Goal: Find specific page/section: Find specific page/section

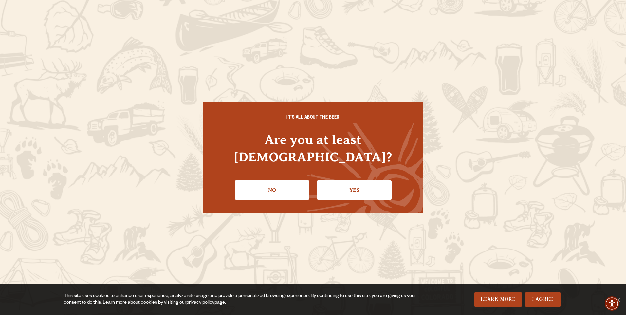
click at [357, 181] on link "Yes" at bounding box center [354, 190] width 75 height 19
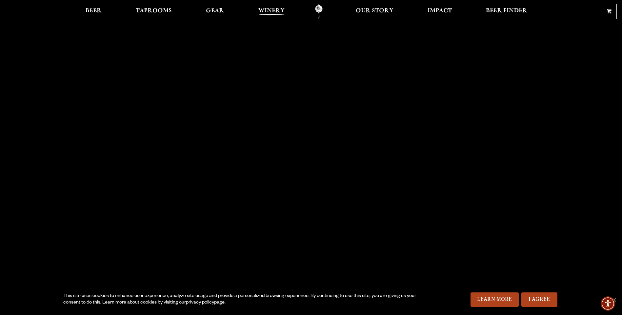
click at [271, 12] on span "Winery" at bounding box center [271, 10] width 26 height 5
click at [145, 9] on span "Taprooms" at bounding box center [154, 10] width 36 height 5
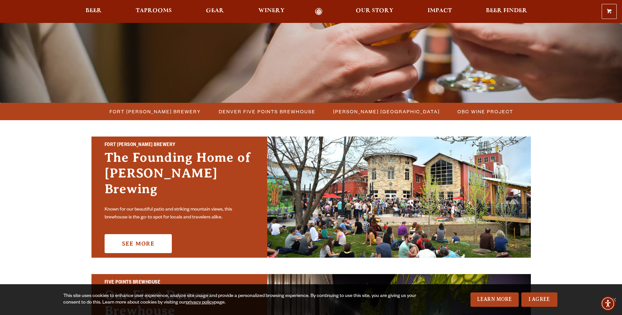
scroll to position [98, 0]
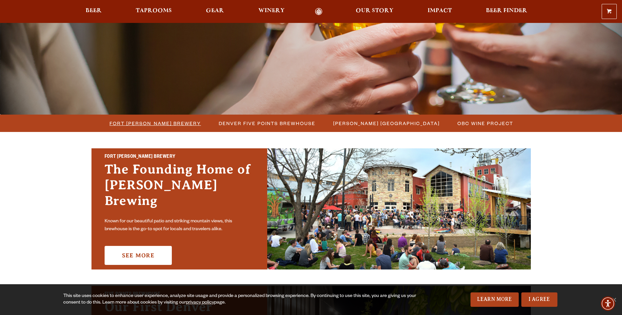
click at [163, 121] on span "Fort [PERSON_NAME] Brewery" at bounding box center [154, 124] width 91 height 10
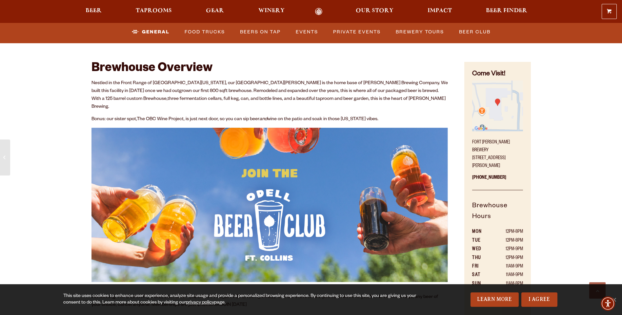
scroll to position [295, 0]
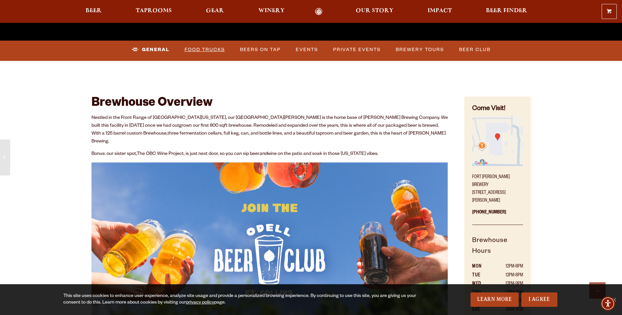
click at [196, 52] on link "Food Trucks" at bounding box center [205, 49] width 46 height 15
click at [209, 49] on link "Food Trucks" at bounding box center [198, 49] width 57 height 15
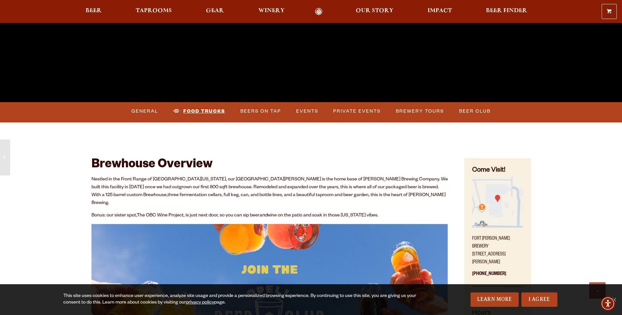
scroll to position [229, 0]
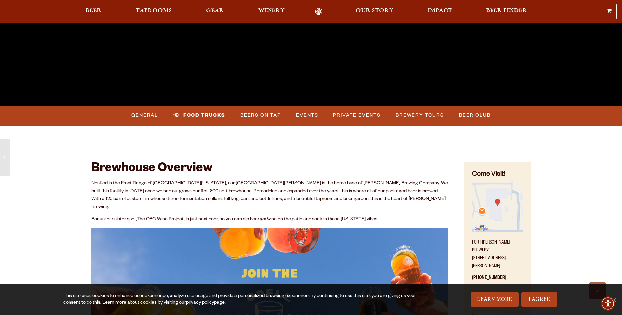
click at [207, 113] on link "Food Trucks" at bounding box center [198, 115] width 57 height 15
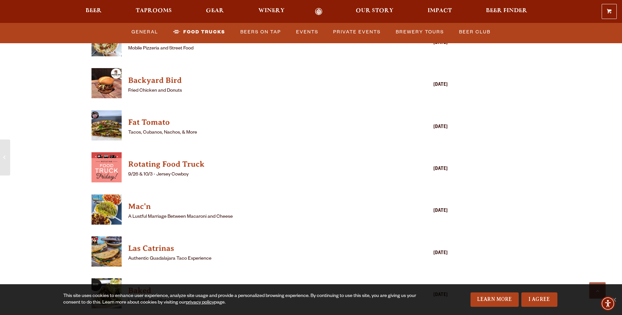
scroll to position [1769, 0]
